Goal: Communication & Community: Answer question/provide support

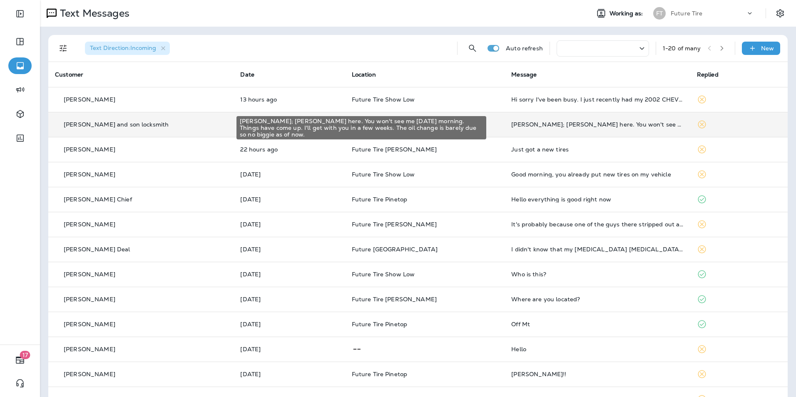
click at [623, 123] on div "[PERSON_NAME]; [PERSON_NAME] here. You won't see me [DATE] morning. Things have…" at bounding box center [597, 124] width 172 height 7
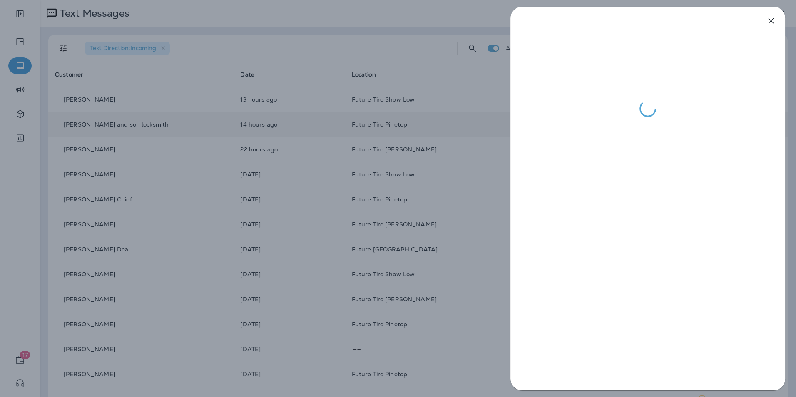
click at [426, 15] on div at bounding box center [398, 198] width 796 height 397
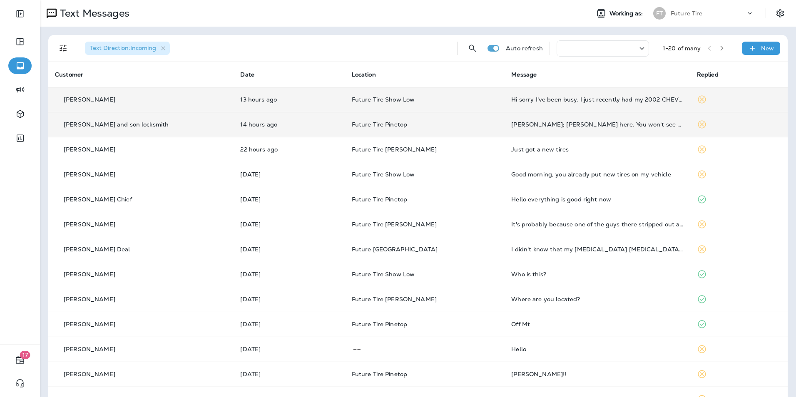
click at [563, 96] on td "Hi sorry I've been busy. I just recently had my 2002 CHEVY TAHOE towed to the F…" at bounding box center [596, 99] width 185 height 25
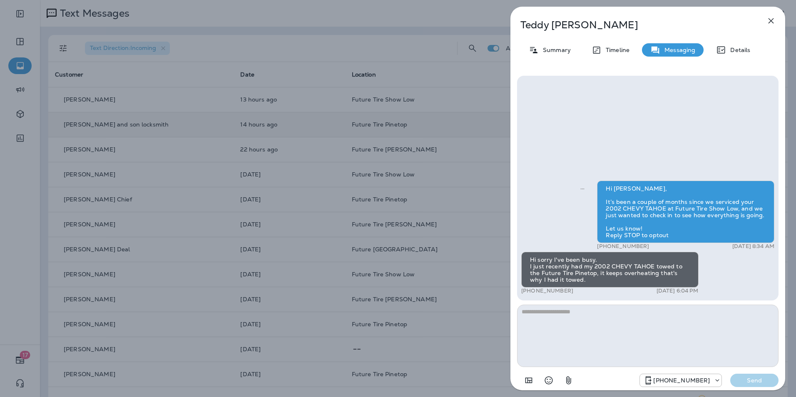
click at [453, 7] on div "[PERSON_NAME] Summary Timeline Messaging Details Hi [PERSON_NAME], It’s been a …" at bounding box center [398, 198] width 796 height 397
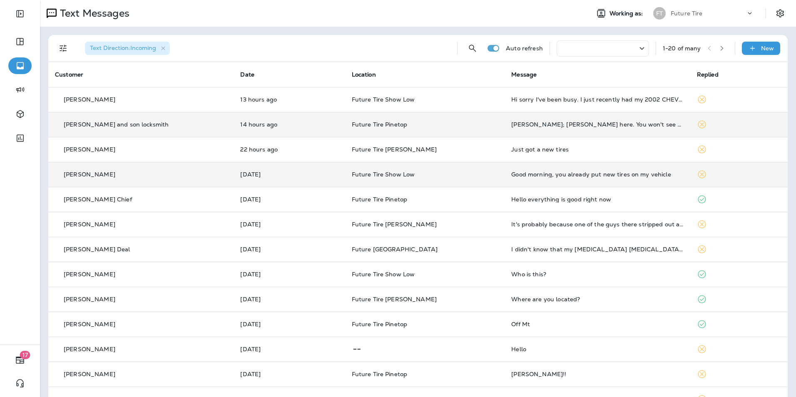
click at [523, 175] on div "Good morning, you already put new tires on my vehicle" at bounding box center [597, 174] width 172 height 7
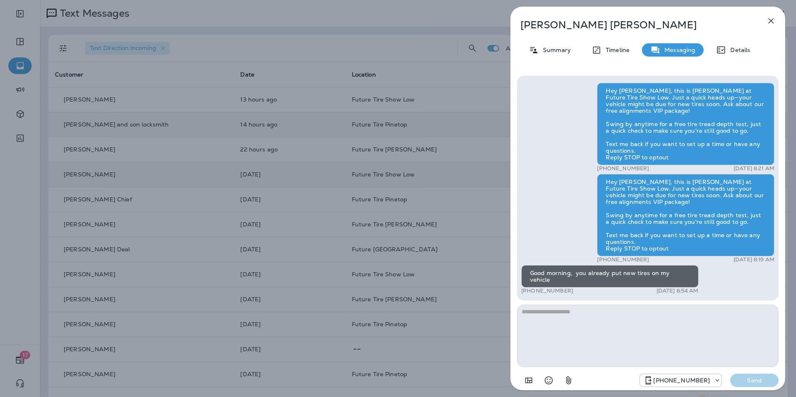
click at [435, 13] on div "[PERSON_NAME] Summary Timeline Messaging Details Hey [PERSON_NAME], this is [PE…" at bounding box center [398, 198] width 796 height 397
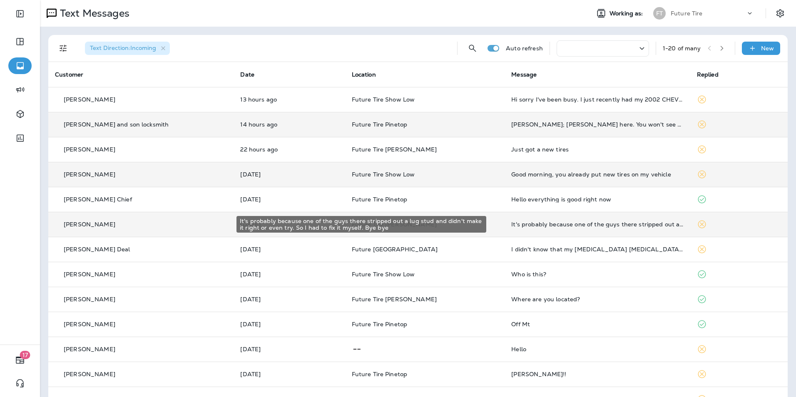
click at [551, 224] on div "It's probably because one of the guys there stripped out a lug stud and didn't …" at bounding box center [597, 224] width 172 height 7
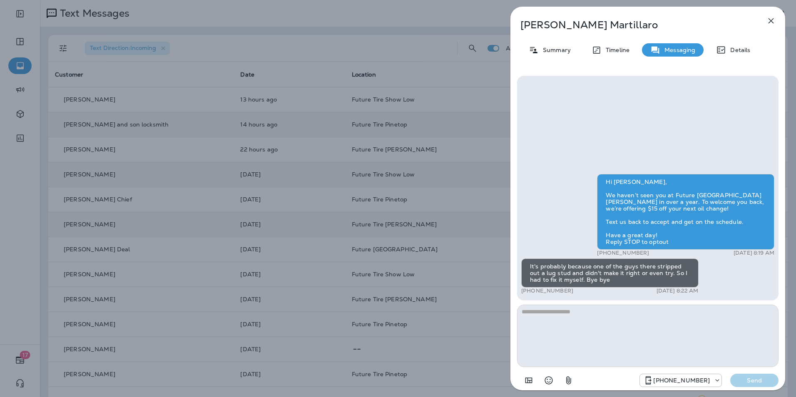
click at [457, 13] on div "[PERSON_NAME] Summary Timeline Messaging Details Hi [PERSON_NAME], We haven’t s…" at bounding box center [398, 198] width 796 height 397
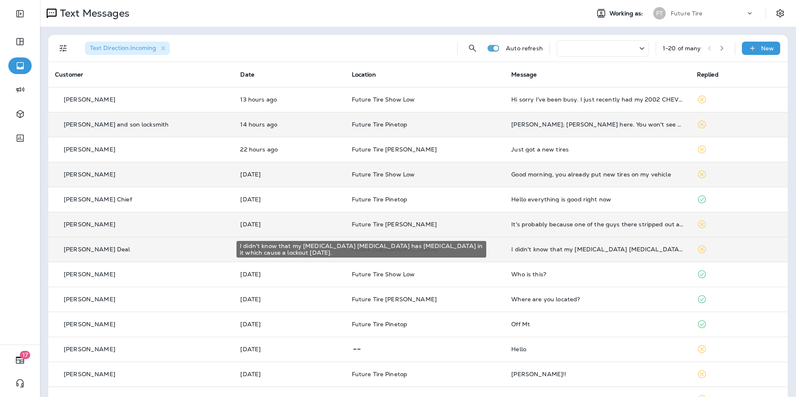
click at [587, 248] on div "I didn't know that my [MEDICAL_DATA] [MEDICAL_DATA] has [MEDICAL_DATA] in it wh…" at bounding box center [597, 249] width 172 height 7
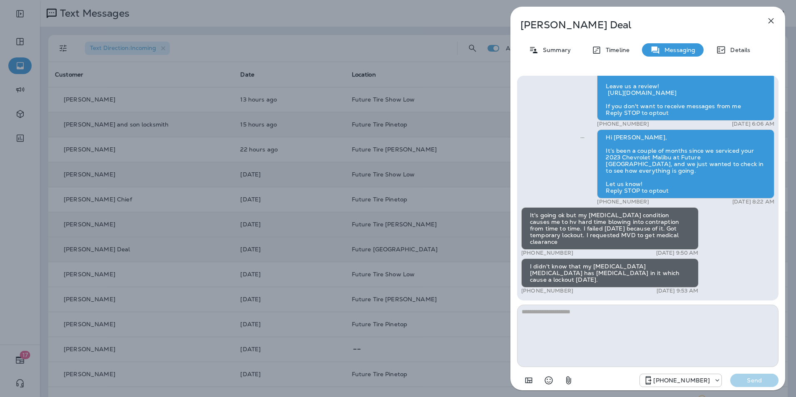
click at [476, 9] on div "[PERSON_NAME] Deal Summary Timeline Messaging Details Hello [PERSON_NAME] all i…" at bounding box center [398, 198] width 796 height 397
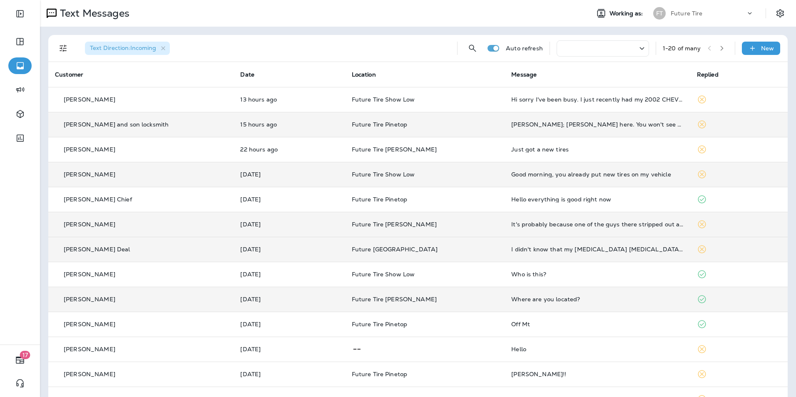
click at [582, 295] on td "Where are you located?" at bounding box center [596, 299] width 185 height 25
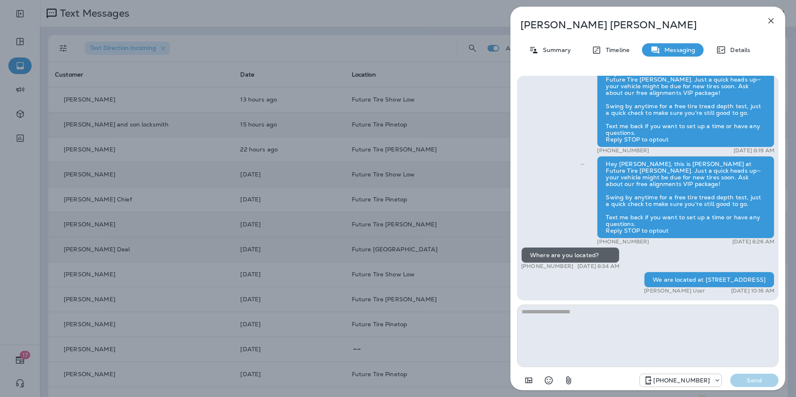
click at [441, 17] on div "[PERSON_NAME] Summary Timeline Messaging Details Hey [PERSON_NAME], this is [PE…" at bounding box center [398, 198] width 796 height 397
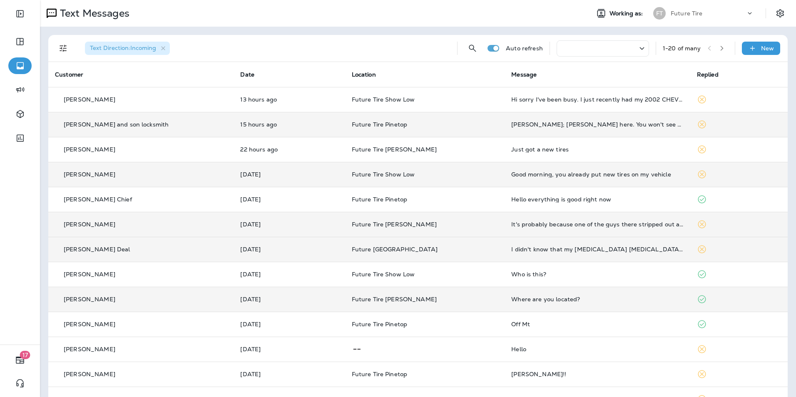
scroll to position [111, 0]
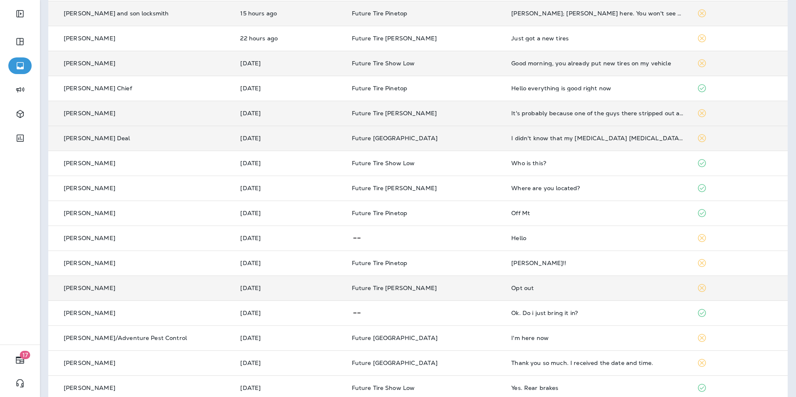
click at [618, 291] on td "Opt out" at bounding box center [596, 287] width 185 height 25
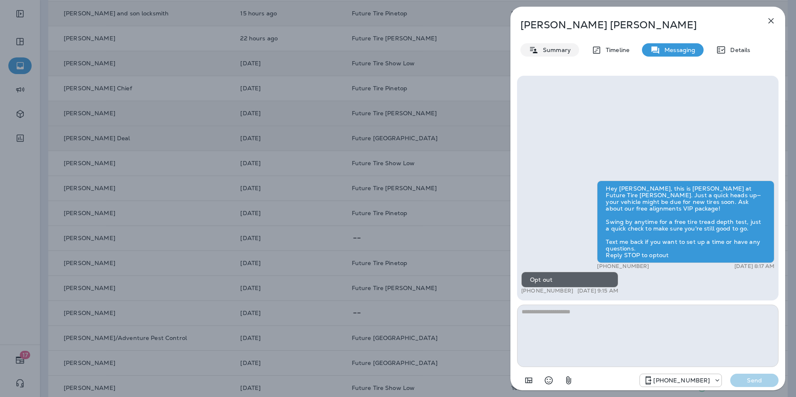
click at [562, 46] on div "Summary" at bounding box center [549, 49] width 59 height 13
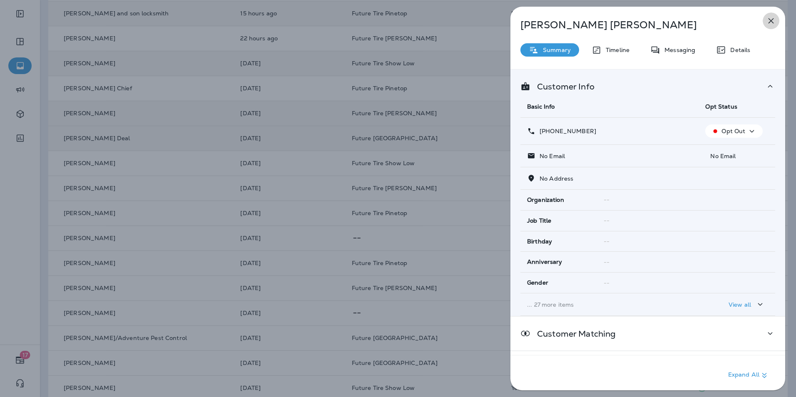
click at [769, 23] on icon "button" at bounding box center [770, 20] width 5 height 5
